Goal: Task Accomplishment & Management: Manage account settings

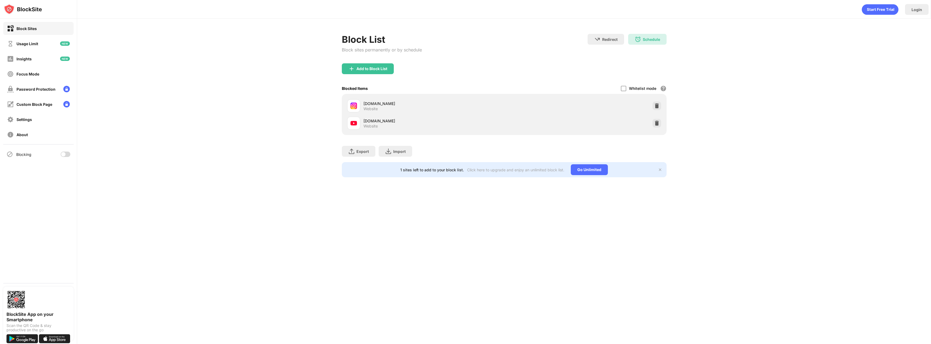
click at [63, 150] on div "Blocking" at bounding box center [38, 154] width 70 height 13
click at [66, 153] on div at bounding box center [66, 153] width 10 height 5
click at [658, 42] on div "Schedule 06:00 to 22:00 Mon,Tue,Wed,Thu,Fri" at bounding box center [647, 39] width 38 height 11
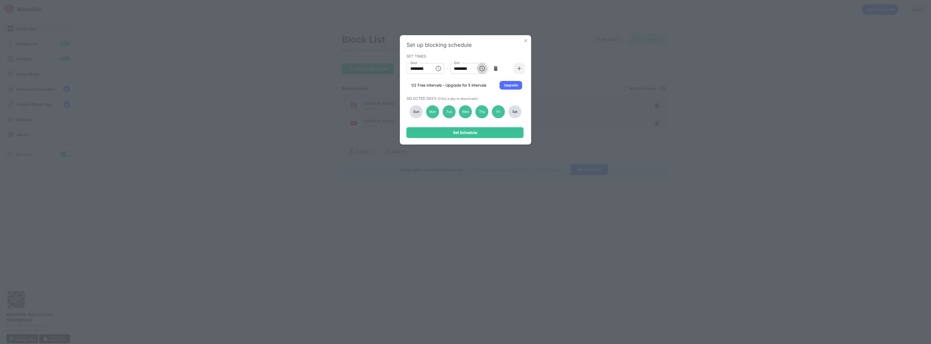
click at [486, 71] on button "Choose time, selected time is 10:00 PM" at bounding box center [481, 68] width 11 height 11
click at [460, 84] on li "08" at bounding box center [457, 84] width 13 height 11
type input "********"
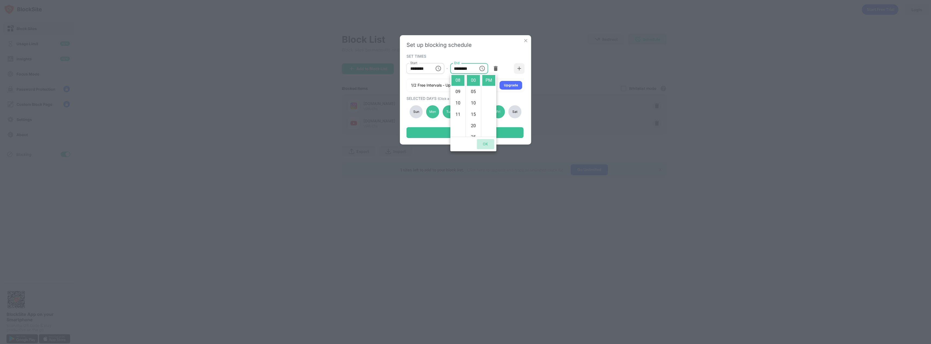
drag, startPoint x: 493, startPoint y: 148, endPoint x: 489, endPoint y: 145, distance: 5.3
click at [492, 147] on button "OK" at bounding box center [485, 144] width 17 height 10
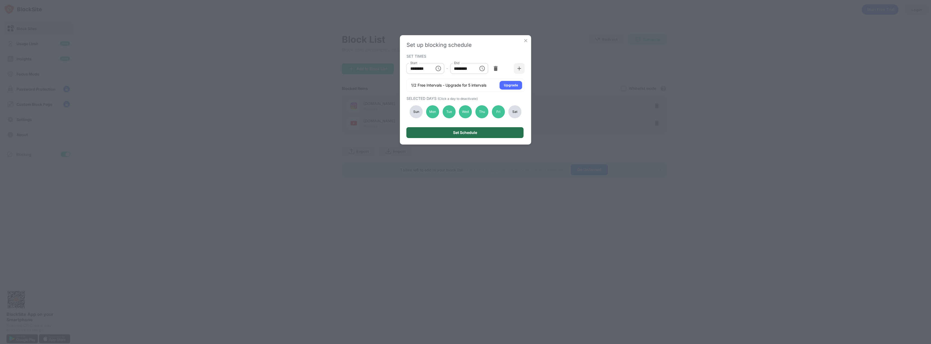
click at [485, 131] on div "Set Schedule" at bounding box center [464, 132] width 117 height 11
